Goal: Complete application form

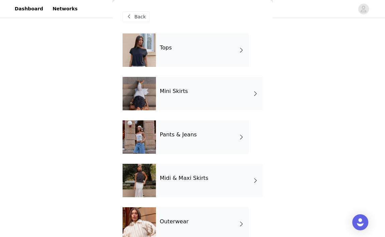
click at [306, 105] on div "STEP 1 OF 4 Select your styles! You will receive 4 products. 2/4 Selected [PERS…" at bounding box center [192, 77] width 385 height 224
click at [144, 20] on span "Back" at bounding box center [140, 16] width 11 height 7
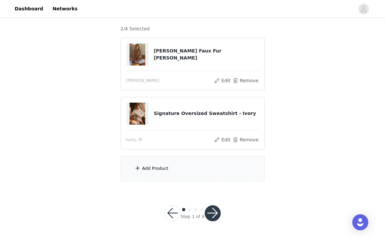
click at [158, 170] on div "Add Product" at bounding box center [155, 168] width 26 height 7
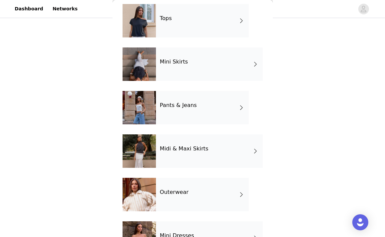
scroll to position [30, 0]
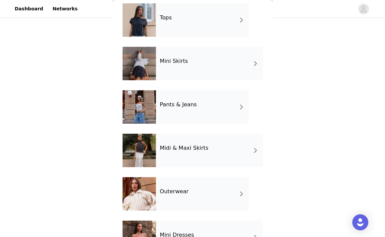
click at [205, 110] on div "Pants & Jeans" at bounding box center [202, 106] width 93 height 33
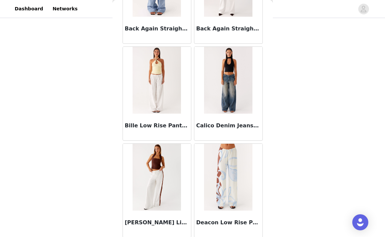
scroll to position [178, 0]
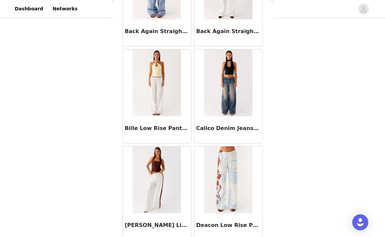
click at [155, 127] on h3 "Bille Low Rise Pants - White" at bounding box center [157, 128] width 64 height 8
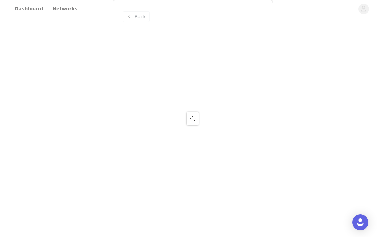
scroll to position [0, 0]
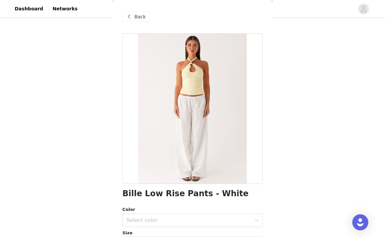
click at [140, 16] on span "Back" at bounding box center [140, 16] width 11 height 7
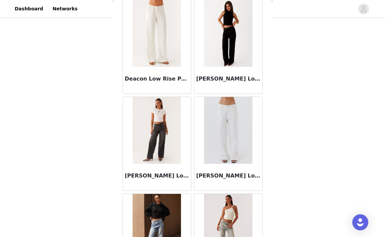
scroll to position [427, 0]
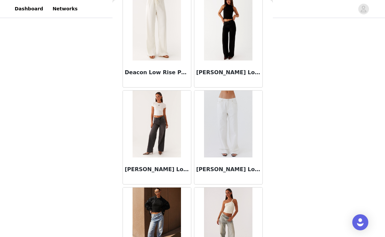
click at [152, 61] on div "Deacon Low Rise Pants - Butter" at bounding box center [157, 73] width 68 height 27
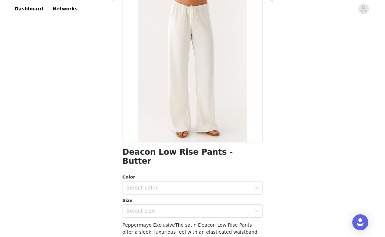
scroll to position [46, 0]
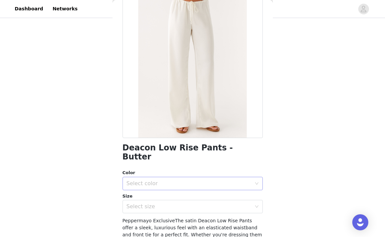
click at [160, 180] on div "Select color" at bounding box center [188, 183] width 125 height 7
click at [159, 186] on li "Butter" at bounding box center [192, 188] width 140 height 11
click at [159, 200] on div "Select size" at bounding box center [190, 206] width 128 height 13
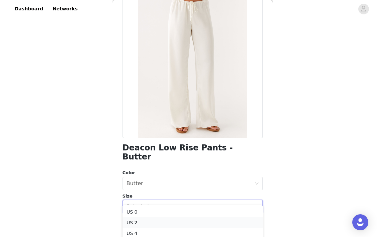
scroll to position [4, 0]
click at [300, 153] on div "STEP 1 OF 4 Select your styles! You will receive 4 products. 2/4 Selected [PERS…" at bounding box center [192, 77] width 385 height 224
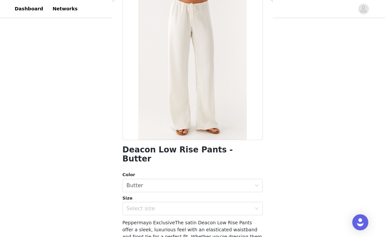
scroll to position [43, 0]
click at [237, 203] on div "Select size" at bounding box center [190, 209] width 128 height 13
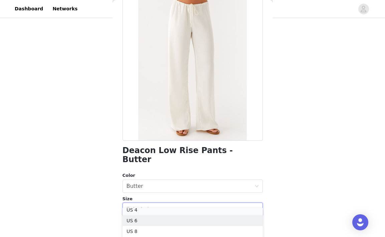
scroll to position [23, 0]
click at [192, 213] on li "US 4" at bounding box center [192, 213] width 140 height 11
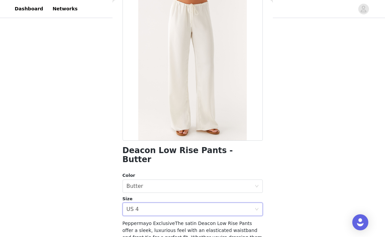
click at [310, 204] on div "STEP 1 OF 4 Select your styles! You will receive 4 products. 2/4 Selected [PERS…" at bounding box center [192, 101] width 385 height 272
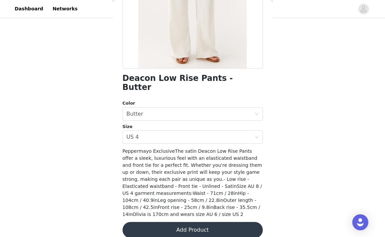
scroll to position [115, 0]
click at [212, 222] on button "Add Product" at bounding box center [192, 230] width 140 height 16
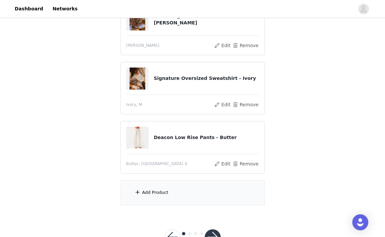
scroll to position [91, 0]
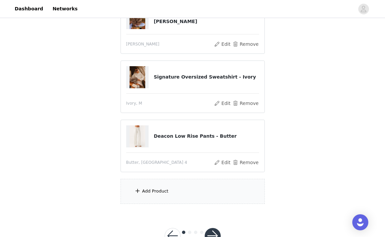
click at [207, 188] on div "Add Product" at bounding box center [192, 191] width 144 height 25
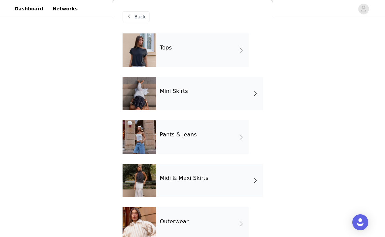
click at [202, 145] on div "Pants & Jeans" at bounding box center [202, 136] width 93 height 33
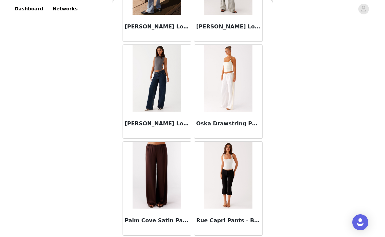
scroll to position [667, 0]
click at [238, 108] on img at bounding box center [228, 78] width 48 height 67
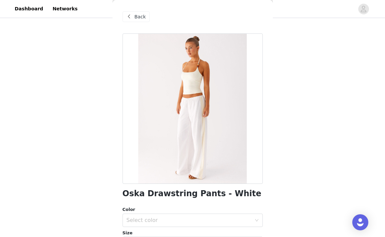
scroll to position [0, 0]
click at [137, 18] on span "Back" at bounding box center [140, 16] width 11 height 7
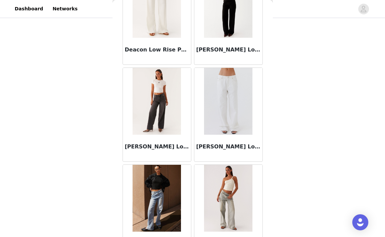
scroll to position [449, 0]
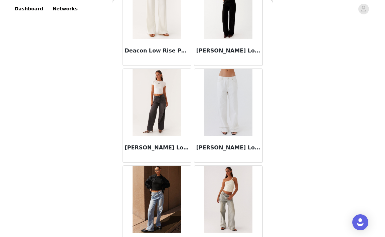
click at [229, 122] on img at bounding box center [228, 102] width 48 height 67
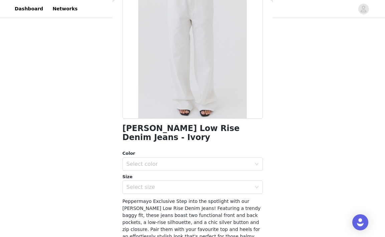
scroll to position [76, 0]
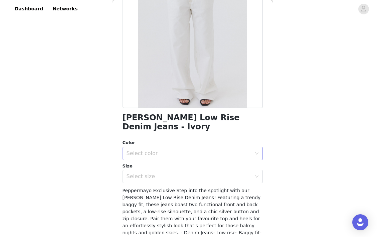
click at [212, 147] on div "Select color" at bounding box center [190, 153] width 128 height 13
click at [199, 159] on li "Ivory" at bounding box center [192, 158] width 140 height 11
click at [199, 173] on div "Select size" at bounding box center [188, 176] width 125 height 7
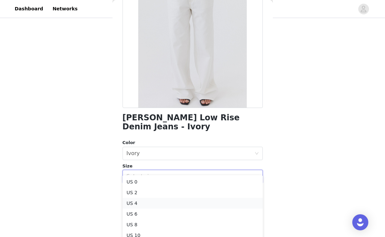
click at [185, 200] on li "US 4" at bounding box center [192, 203] width 140 height 11
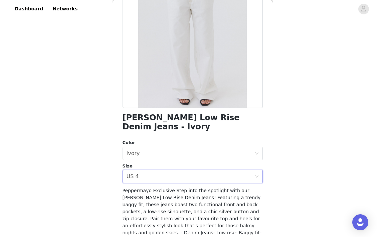
click at [293, 137] on div "STEP 1 OF 4 Select your styles! You will receive 4 products. 3/4 Selected [PERS…" at bounding box center [192, 70] width 385 height 283
click at [293, 137] on div "STEP 1 OF 4 Select your styles! You will receive 4 products. 3/4 Selected [PERS…" at bounding box center [192, 47] width 385 height 283
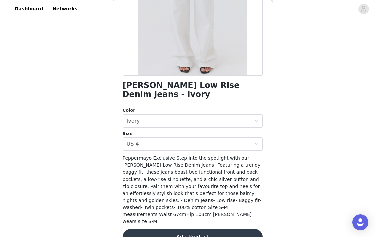
scroll to position [108, 0]
click at [228, 229] on button "Add Product" at bounding box center [192, 237] width 140 height 16
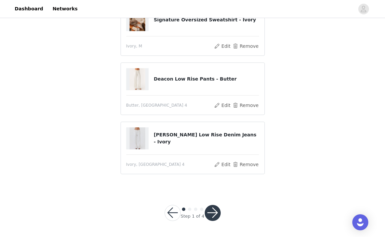
scroll to position [130, 0]
click at [217, 212] on button "button" at bounding box center [213, 213] width 16 height 16
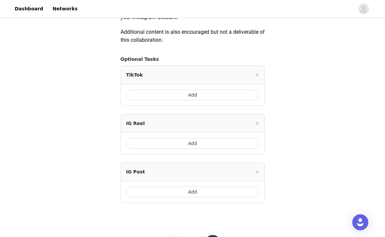
scroll to position [384, 0]
click at [234, 99] on div "Add" at bounding box center [193, 94] width 144 height 22
click at [234, 97] on button "Add" at bounding box center [192, 94] width 133 height 11
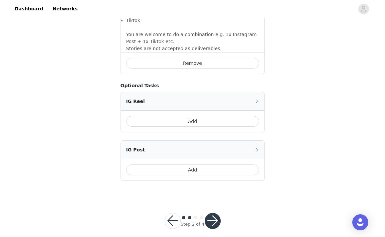
scroll to position [531, 0]
click at [215, 218] on button "button" at bounding box center [213, 221] width 16 height 16
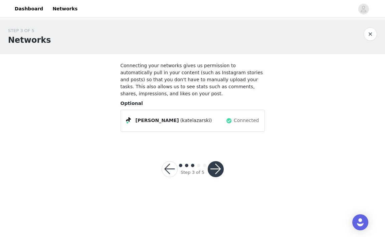
click at [219, 163] on button "button" at bounding box center [216, 169] width 16 height 16
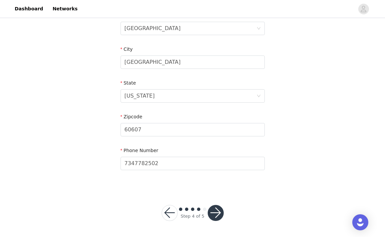
scroll to position [218, 0]
click at [216, 215] on button "button" at bounding box center [216, 213] width 16 height 16
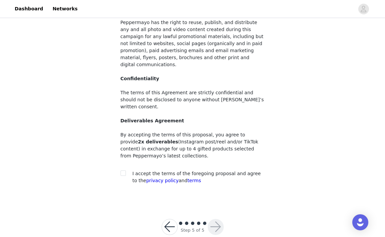
scroll to position [72, 0]
click at [124, 171] on input "checkbox" at bounding box center [122, 173] width 5 height 5
checkbox input "true"
click at [216, 219] on button "button" at bounding box center [216, 227] width 16 height 16
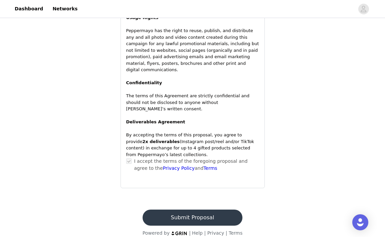
scroll to position [568, 0]
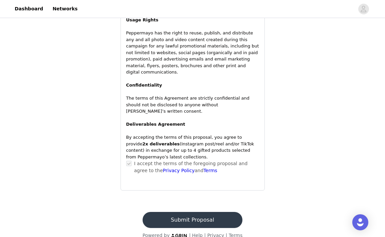
click at [191, 212] on button "Submit Proposal" at bounding box center [193, 220] width 100 height 16
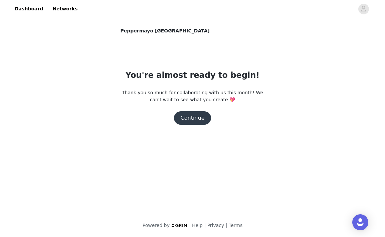
scroll to position [0, 0]
